Goal: Navigation & Orientation: Find specific page/section

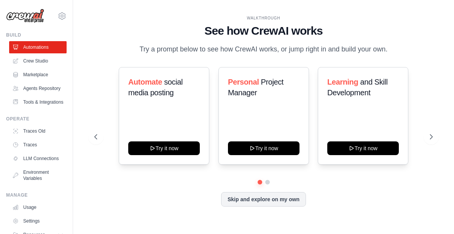
drag, startPoint x: 73, startPoint y: 110, endPoint x: 73, endPoint y: 118, distance: 7.2
click at [73, 118] on div "WALKTHROUGH See how CrewAI works Try a prompt below to see how CrewAI works, or…" at bounding box center [263, 117] width 381 height 219
click at [39, 63] on link "Crew Studio" at bounding box center [38, 61] width 57 height 12
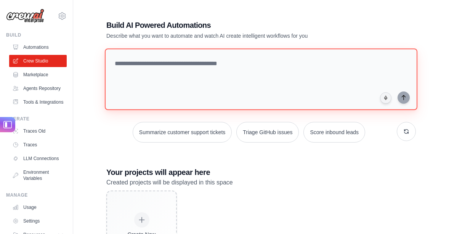
click at [263, 72] on textarea at bounding box center [261, 79] width 312 height 62
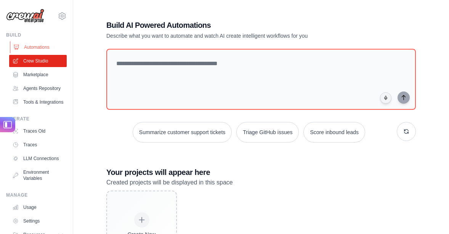
click at [42, 44] on link "Automations" at bounding box center [38, 47] width 57 height 12
